Goal: Task Accomplishment & Management: Complete application form

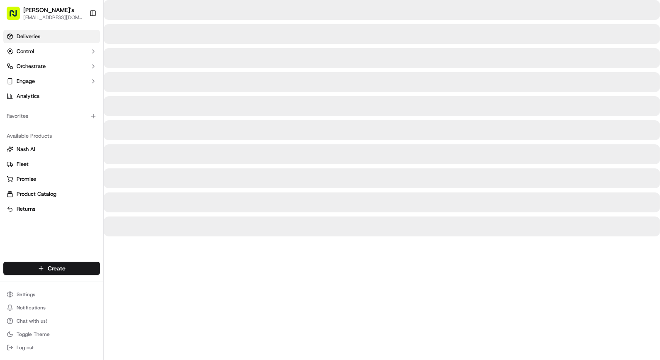
click at [48, 34] on link "Deliveries" at bounding box center [51, 36] width 97 height 13
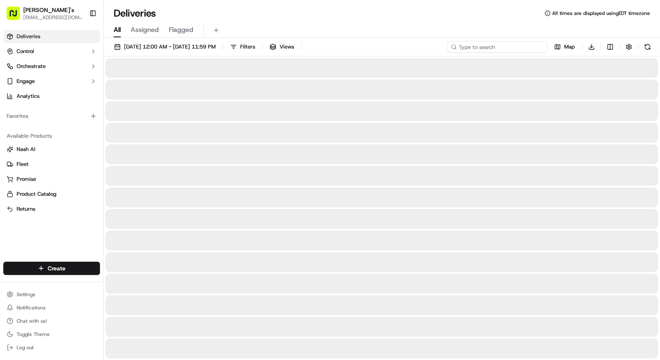
click at [535, 48] on input at bounding box center [498, 47] width 100 height 12
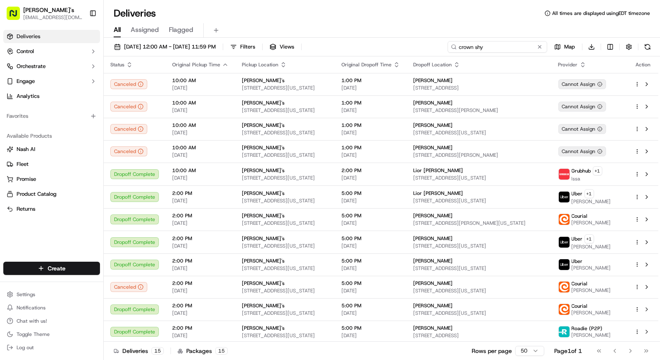
type input "crown shy"
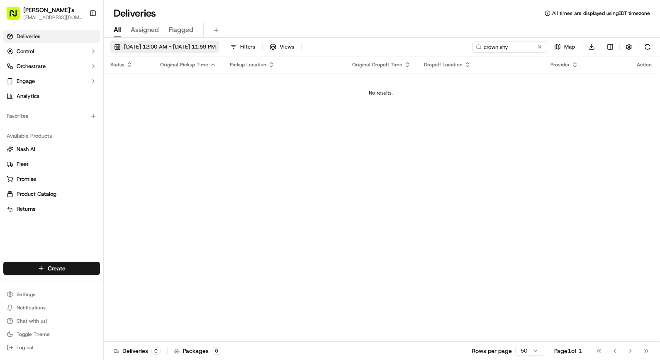
click at [180, 49] on span "09/15/2025 12:00 AM - 09/15/2025 11:59 PM" at bounding box center [170, 46] width 92 height 7
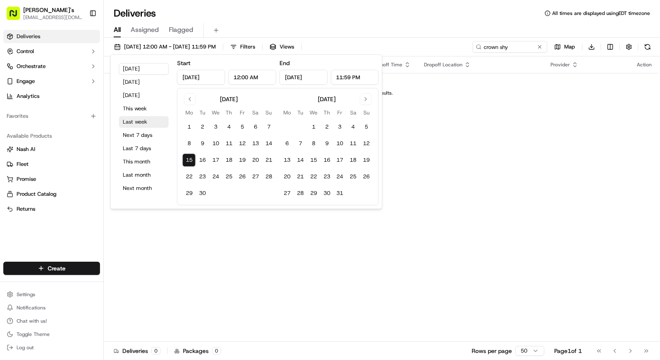
click at [135, 124] on button "Last week" at bounding box center [144, 122] width 50 height 12
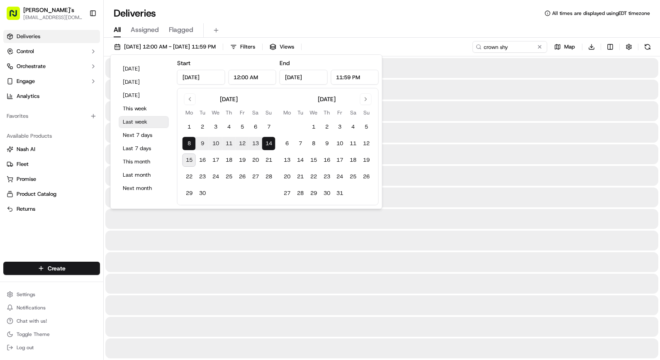
type input "Sep 8, 2025"
type input "Sep 14, 2025"
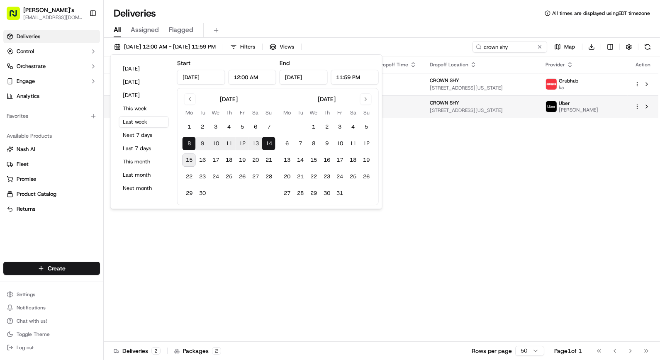
click at [636, 107] on html "Kalustyan's orderonline@kalustyans.com Toggle Sidebar Deliveries Control Orches…" at bounding box center [330, 180] width 660 height 360
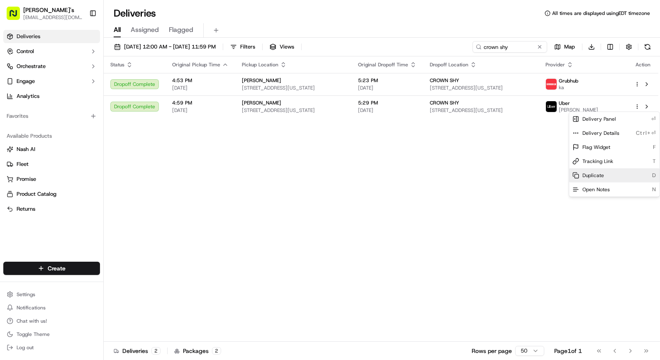
click at [596, 175] on span "Duplicate" at bounding box center [593, 175] width 22 height 7
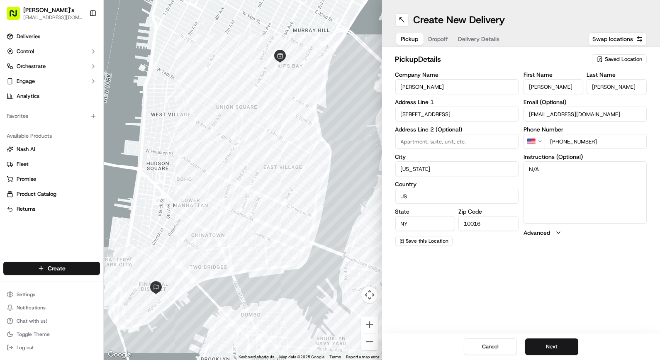
click at [438, 34] on button "Dropoff" at bounding box center [438, 39] width 30 height 12
click at [475, 39] on span "Delivery Details" at bounding box center [478, 39] width 41 height 8
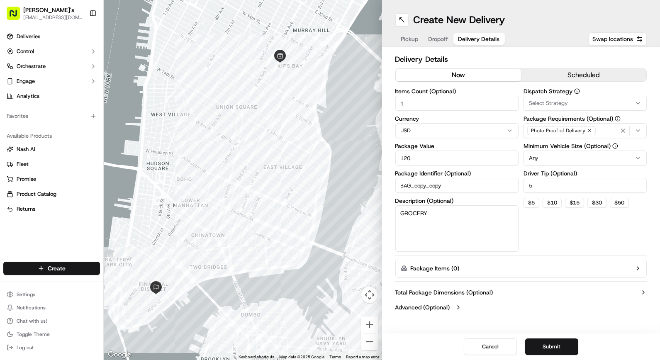
drag, startPoint x: 415, startPoint y: 156, endPoint x: 358, endPoint y: 156, distance: 57.2
click at [359, 156] on div "← Move left → Move right ↑ Move up ↓ Move down + Zoom in - Zoom out Home Jump l…" at bounding box center [382, 180] width 556 height 360
type input "175"
click at [482, 75] on button "now" at bounding box center [458, 75] width 125 height 12
click at [530, 214] on div "Dispatch Strategy Select Strategy Package Requirements (Optional) Photo Proof o…" at bounding box center [584, 169] width 123 height 163
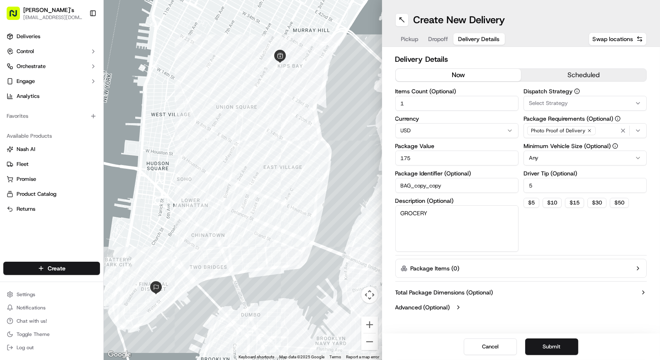
click at [449, 214] on textarea "GROCERY" at bounding box center [456, 228] width 123 height 46
type textarea "CROWN SHY ORDER"
click at [429, 39] on span "Dropoff" at bounding box center [438, 39] width 20 height 8
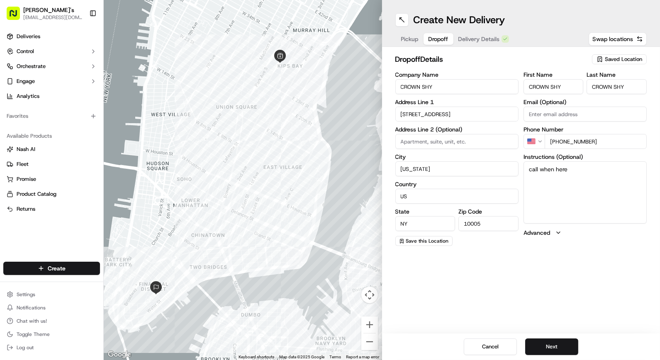
click at [415, 39] on span "Pickup" at bounding box center [409, 39] width 17 height 8
click at [434, 36] on span "Dropoff" at bounding box center [438, 39] width 20 height 8
click at [480, 33] on button "Delivery Details" at bounding box center [483, 39] width 61 height 12
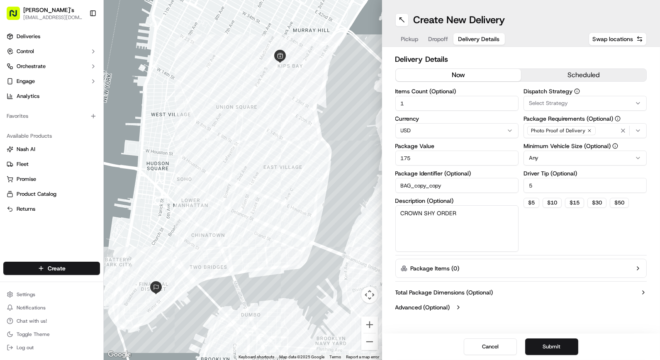
click at [537, 338] on div "Cancel Submit" at bounding box center [521, 346] width 278 height 27
click at [538, 346] on button "Submit" at bounding box center [551, 346] width 53 height 17
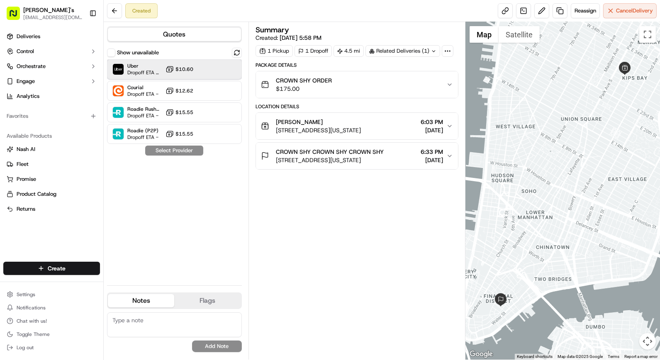
click at [212, 68] on div at bounding box center [217, 69] width 10 height 10
click at [177, 152] on button "Assign Provider" at bounding box center [174, 151] width 59 height 10
